Goal: Register for event/course

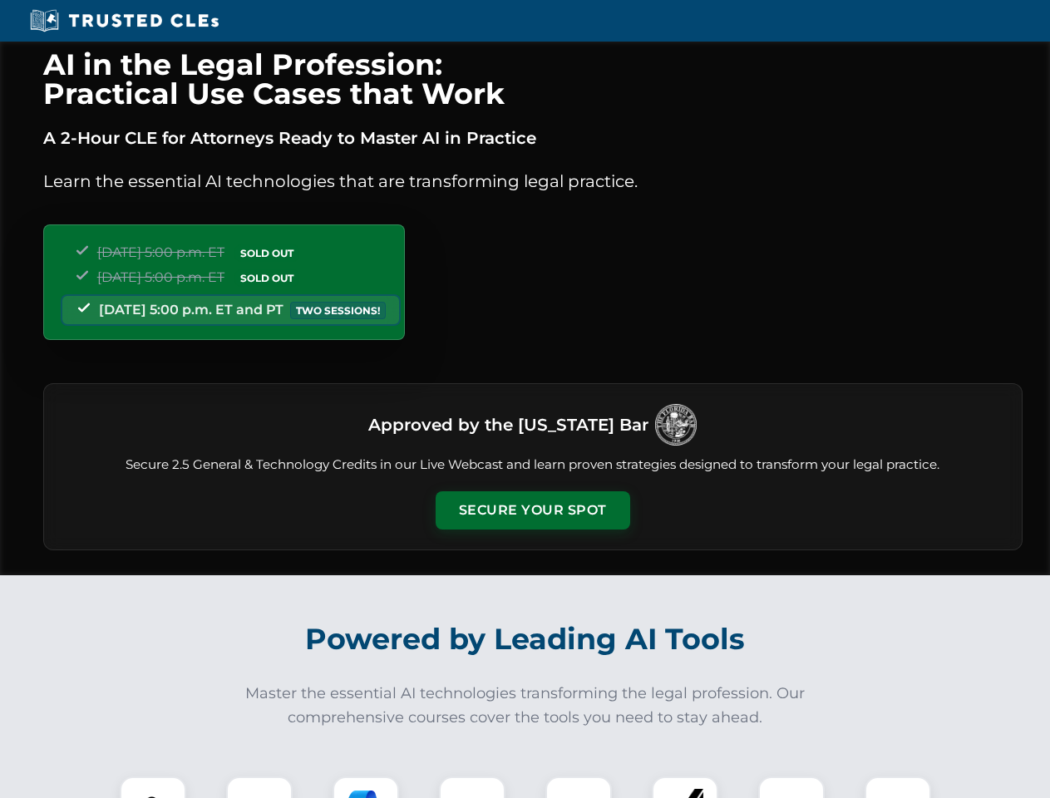
click at [532, 511] on button "Secure Your Spot" at bounding box center [533, 511] width 195 height 38
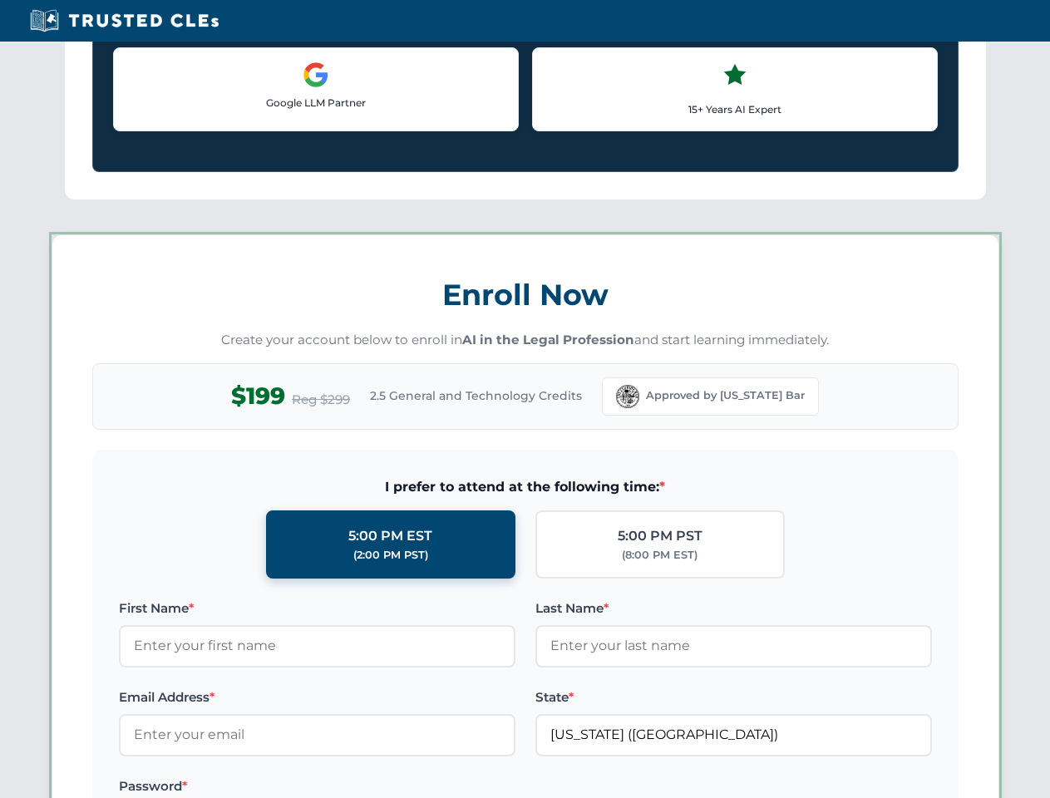
click at [259, 788] on label "Password *" at bounding box center [317, 787] width 397 height 20
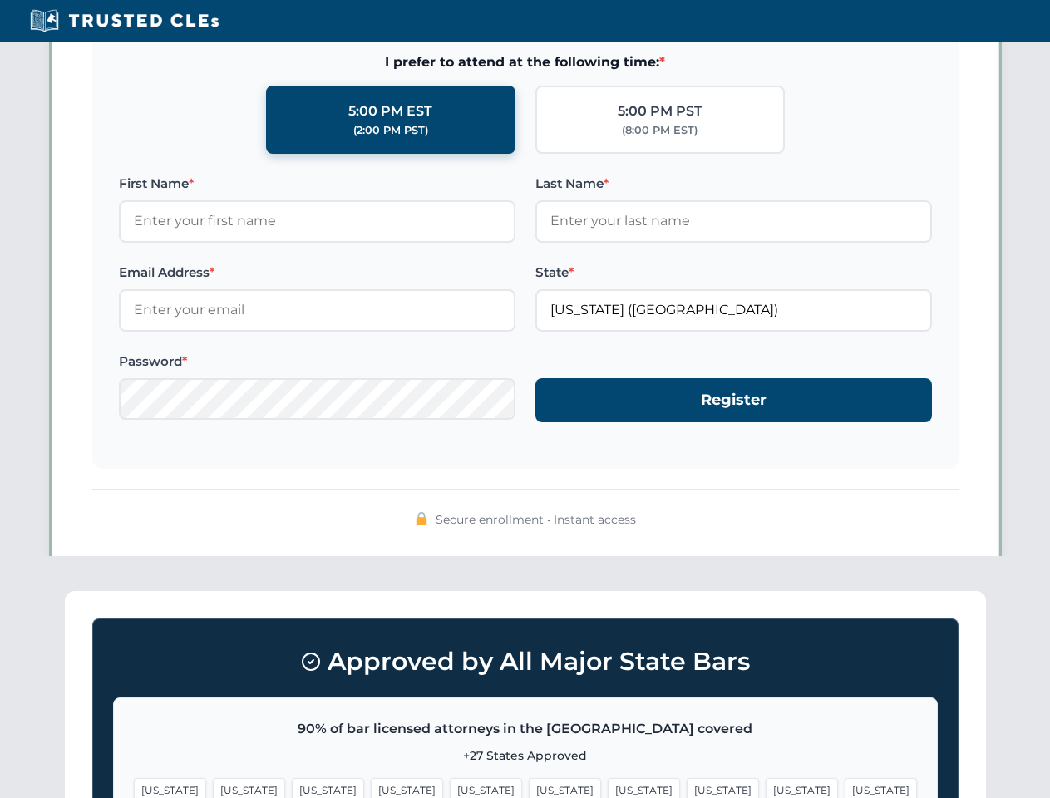
click at [608, 788] on span "[US_STATE]" at bounding box center [644, 790] width 72 height 24
click at [766, 788] on span "[US_STATE]" at bounding box center [802, 790] width 72 height 24
